Goal: Task Accomplishment & Management: Use online tool/utility

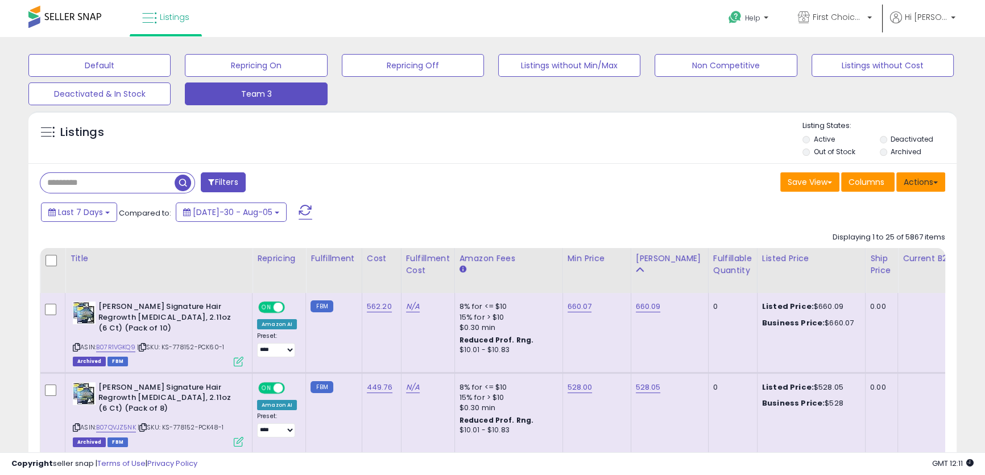
click at [928, 192] on button "Actions" at bounding box center [921, 181] width 49 height 19
click at [761, 222] on div "Last 7 Days Compared to: [DATE]-30 - Aug-05" at bounding box center [491, 214] width 923 height 26
click at [867, 182] on span "Columns" at bounding box center [867, 181] width 36 height 11
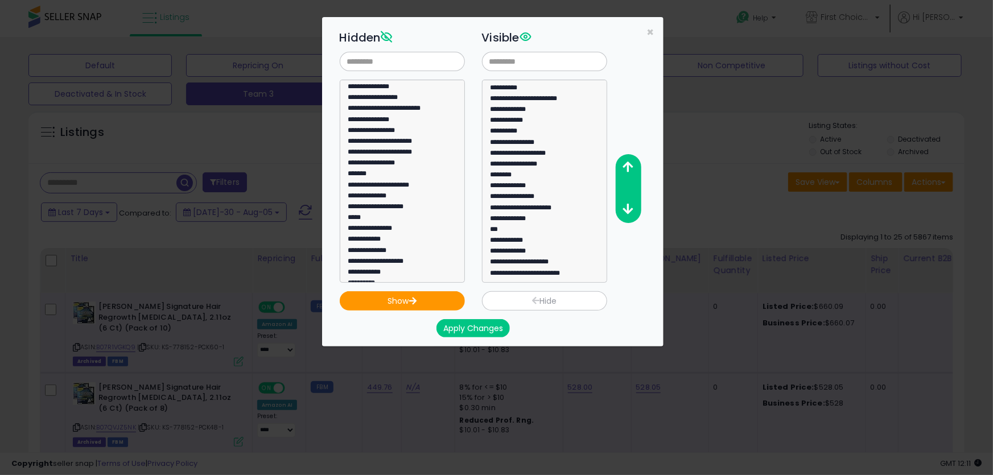
scroll to position [109, 0]
drag, startPoint x: 649, startPoint y: 28, endPoint x: 671, endPoint y: 38, distance: 24.0
click at [650, 28] on span "×" at bounding box center [650, 32] width 7 height 16
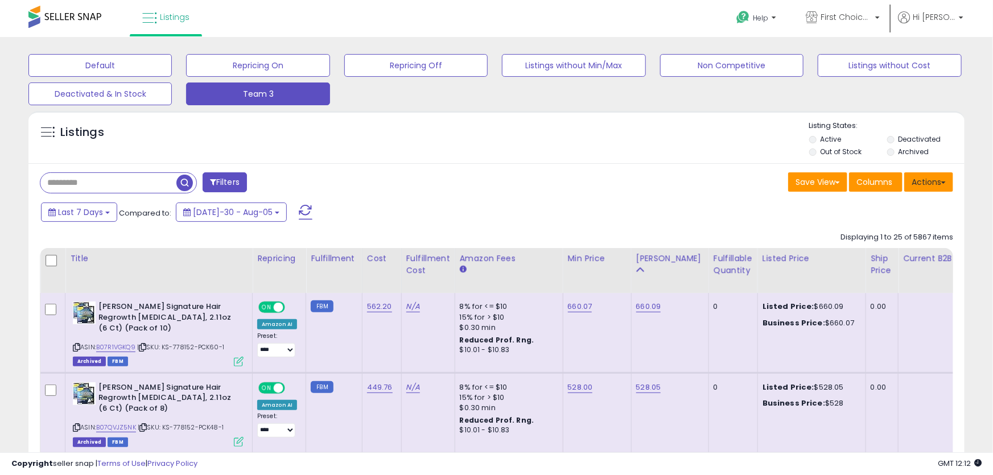
click at [939, 176] on button "Actions" at bounding box center [928, 181] width 49 height 19
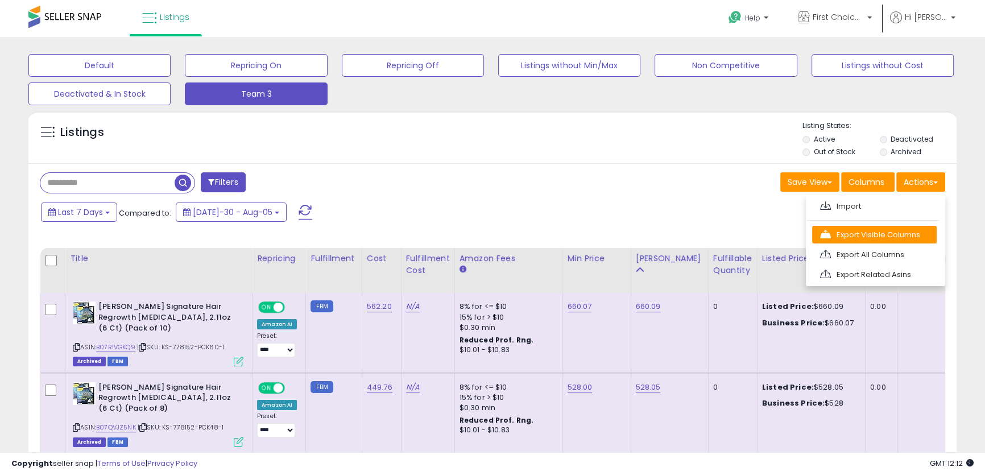
click at [878, 238] on link "Export Visible Columns" at bounding box center [874, 235] width 125 height 18
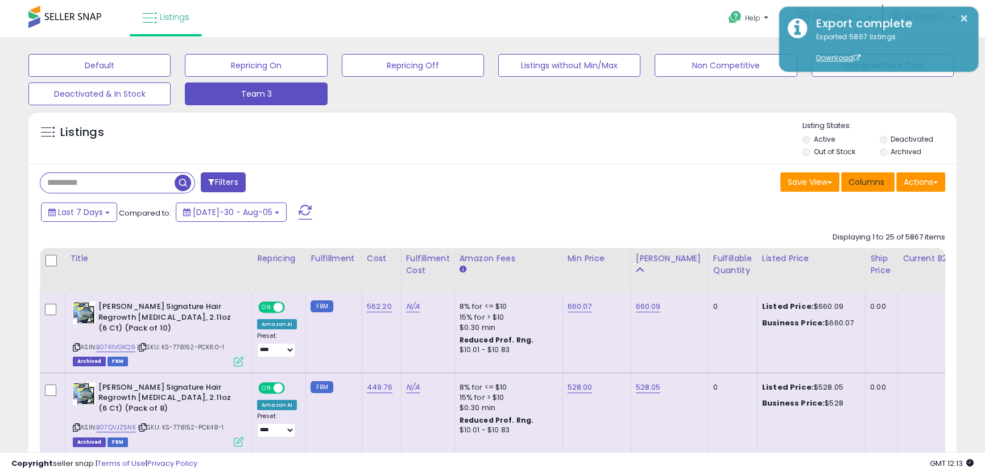
click at [875, 188] on span "Columns" at bounding box center [867, 181] width 36 height 11
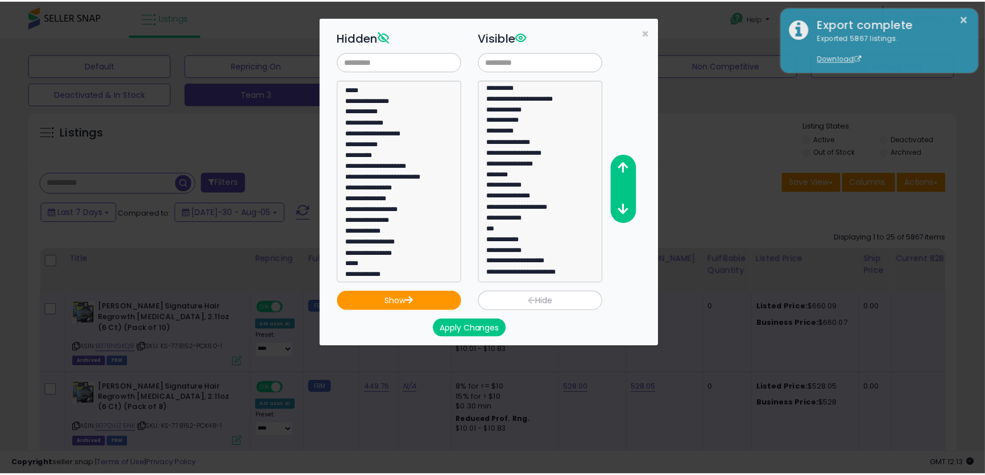
scroll to position [207, 0]
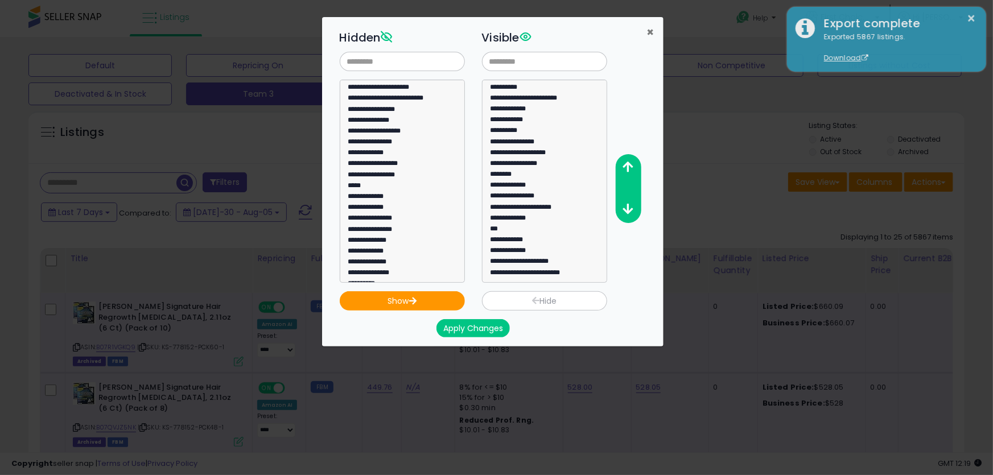
click at [651, 28] on span "×" at bounding box center [650, 32] width 7 height 16
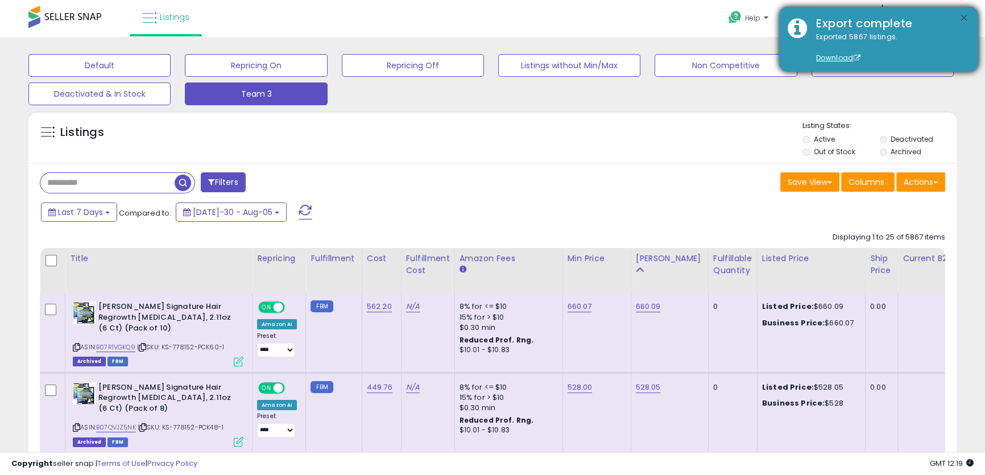
click at [962, 14] on button "×" at bounding box center [964, 18] width 9 height 14
